Goal: Obtain resource: Obtain resource

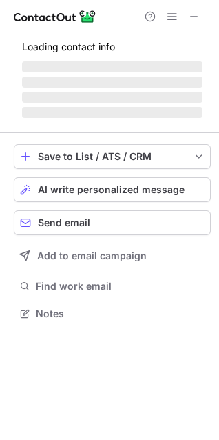
scroll to position [311, 219]
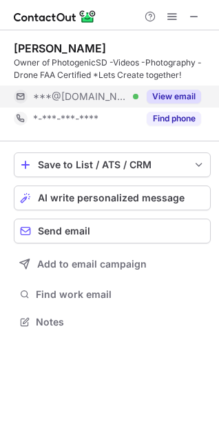
click at [155, 90] on button "View email" at bounding box center [174, 97] width 54 height 14
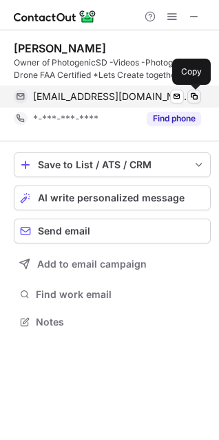
click at [196, 100] on span at bounding box center [194, 96] width 11 height 11
click at [101, 87] on div "[EMAIL_ADDRESS][DOMAIN_NAME] Verified Send email Copied!" at bounding box center [107, 96] width 187 height 22
click at [192, 96] on span at bounding box center [194, 96] width 11 height 11
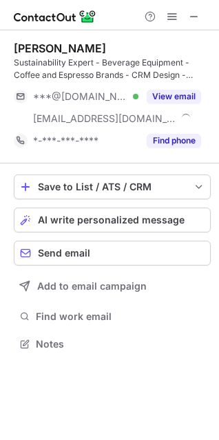
scroll to position [334, 219]
